Goal: Find specific page/section: Find specific page/section

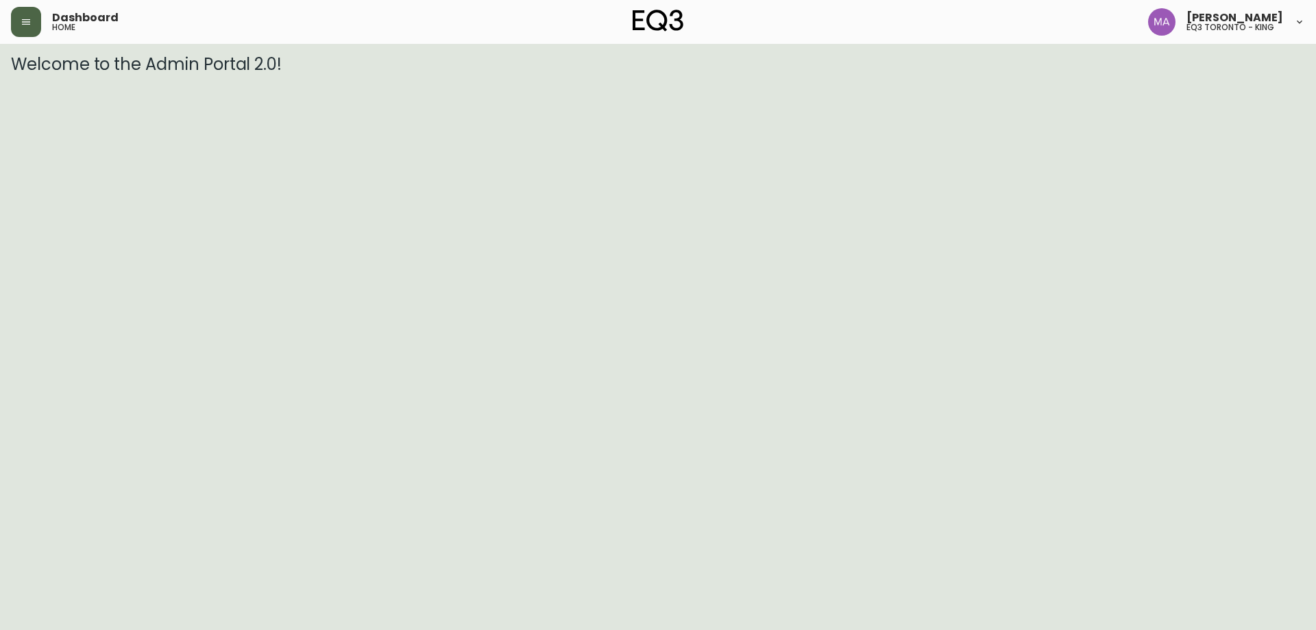
click at [31, 22] on icon "button" at bounding box center [26, 21] width 11 height 11
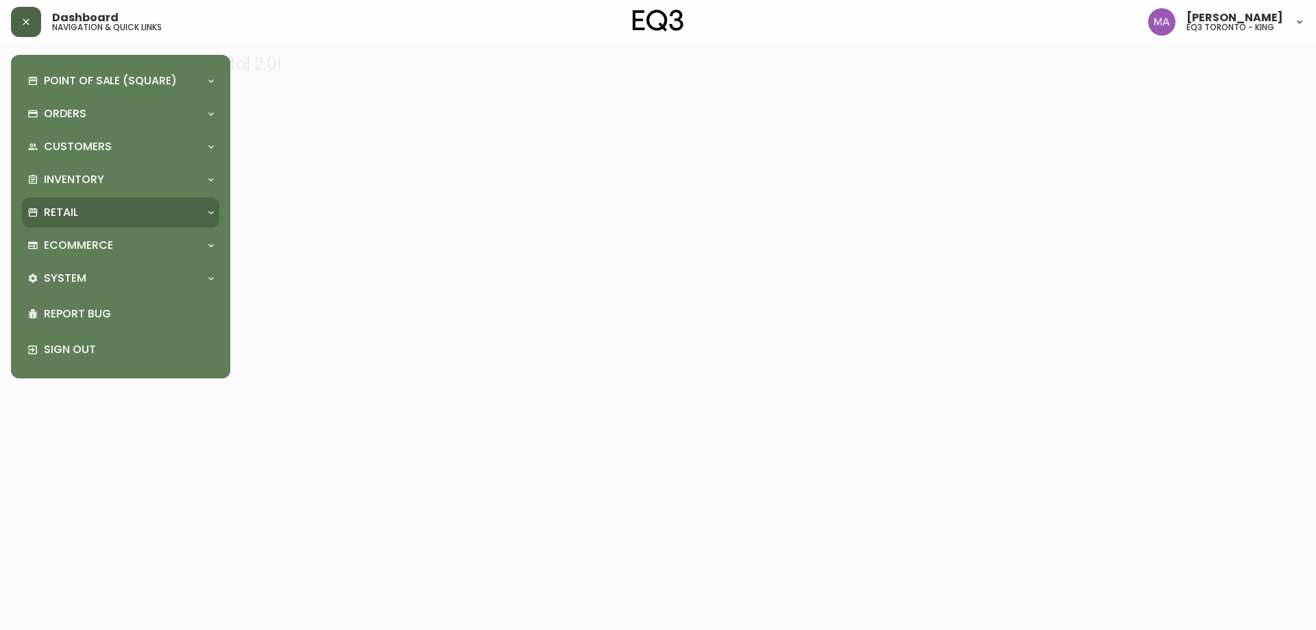
click at [80, 211] on div "Retail" at bounding box center [113, 212] width 173 height 15
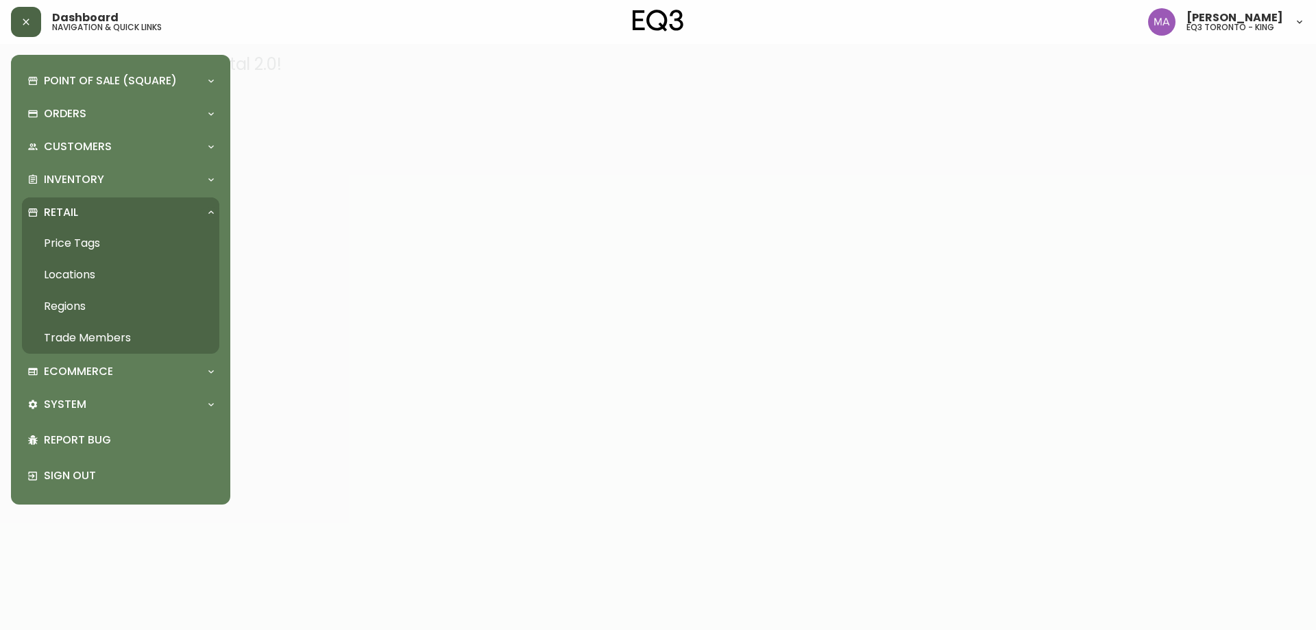
click at [82, 333] on link "Trade Members" at bounding box center [120, 338] width 197 height 32
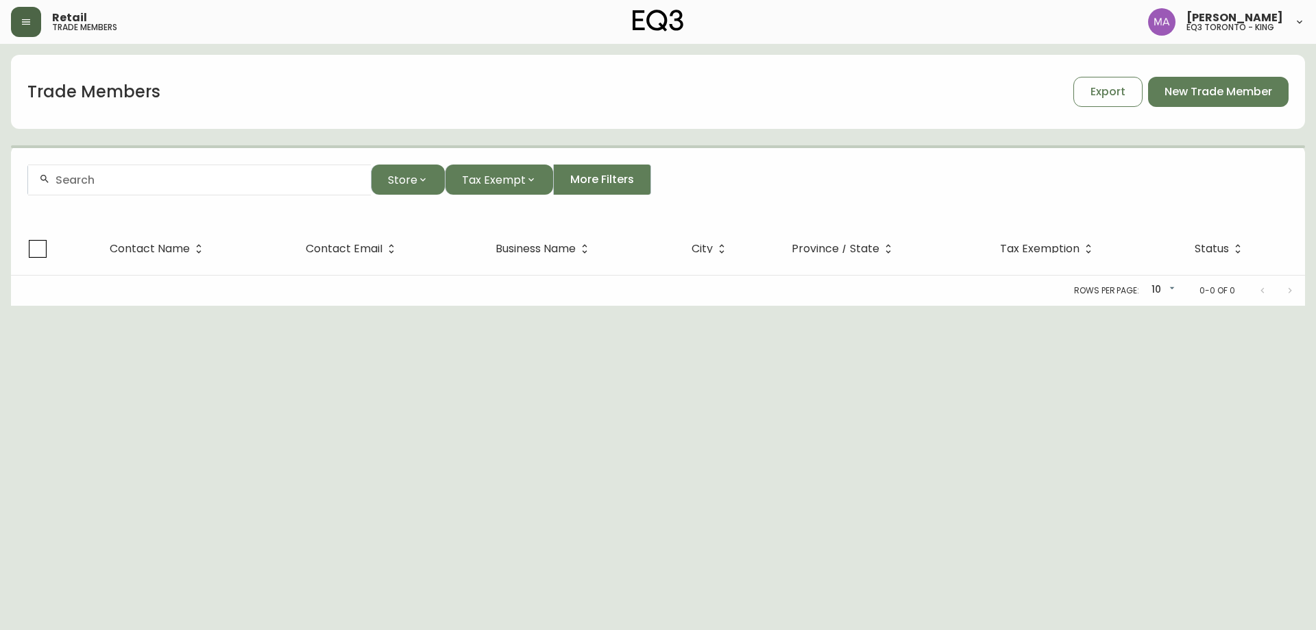
click at [276, 183] on input "text" at bounding box center [208, 179] width 304 height 13
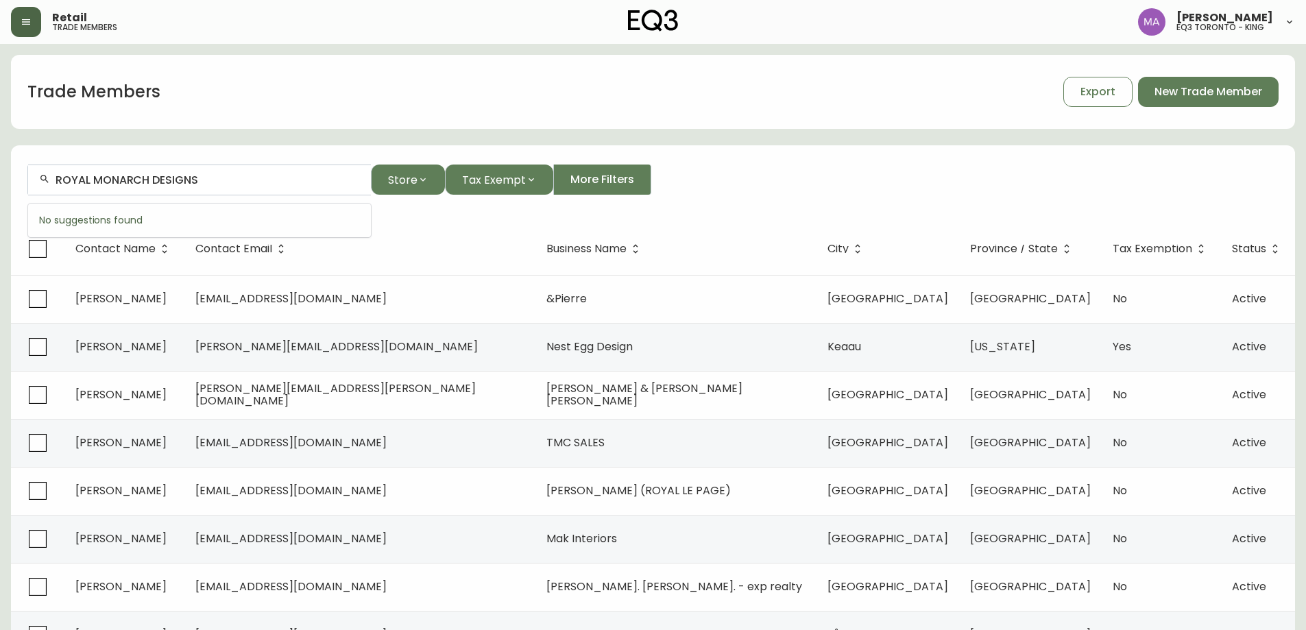
type input "ROYAL MONARCH DESIGNS"
